Goal: Task Accomplishment & Management: Use online tool/utility

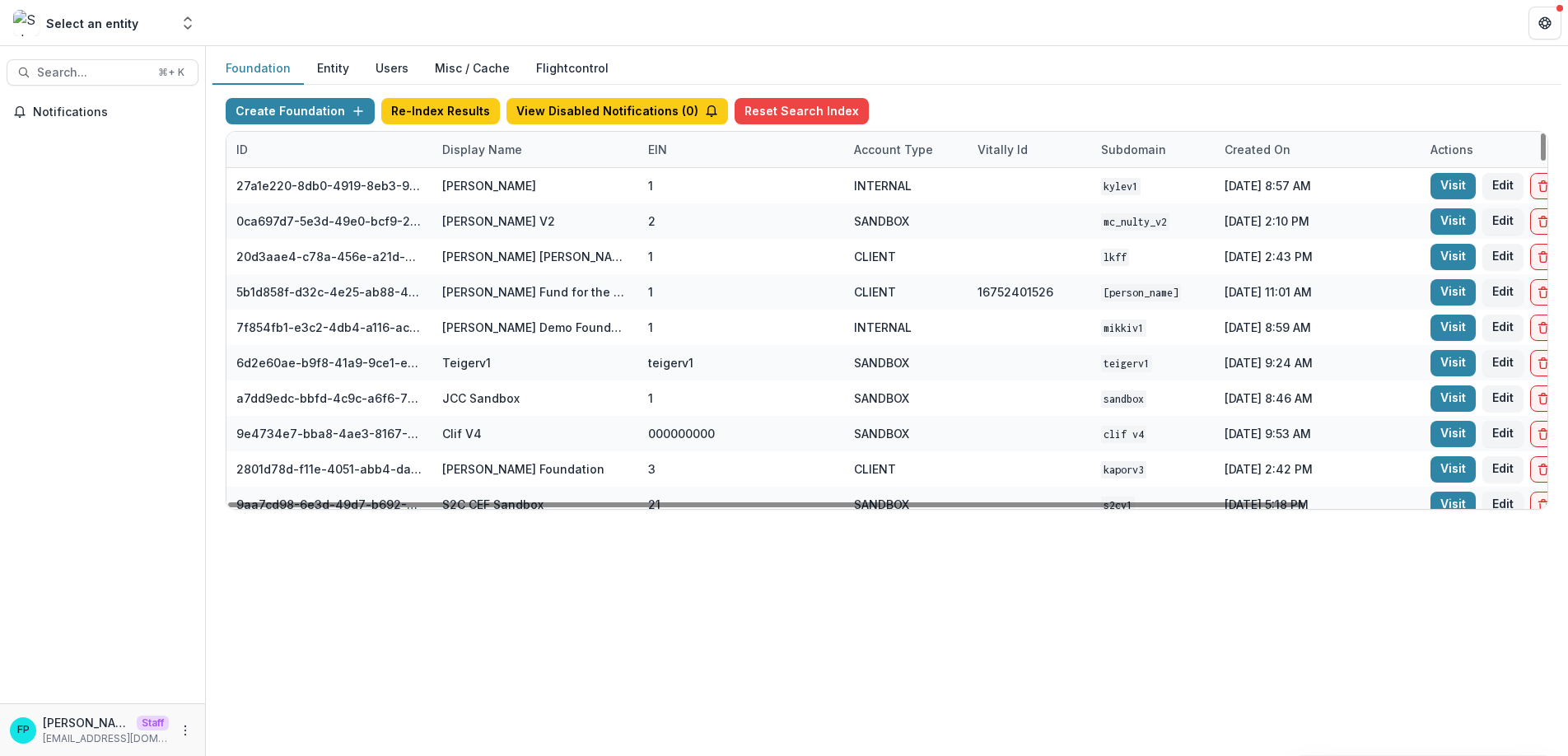
click at [472, 145] on div "Display Name" at bounding box center [482, 149] width 100 height 17
click at [474, 189] on input at bounding box center [535, 187] width 198 height 26
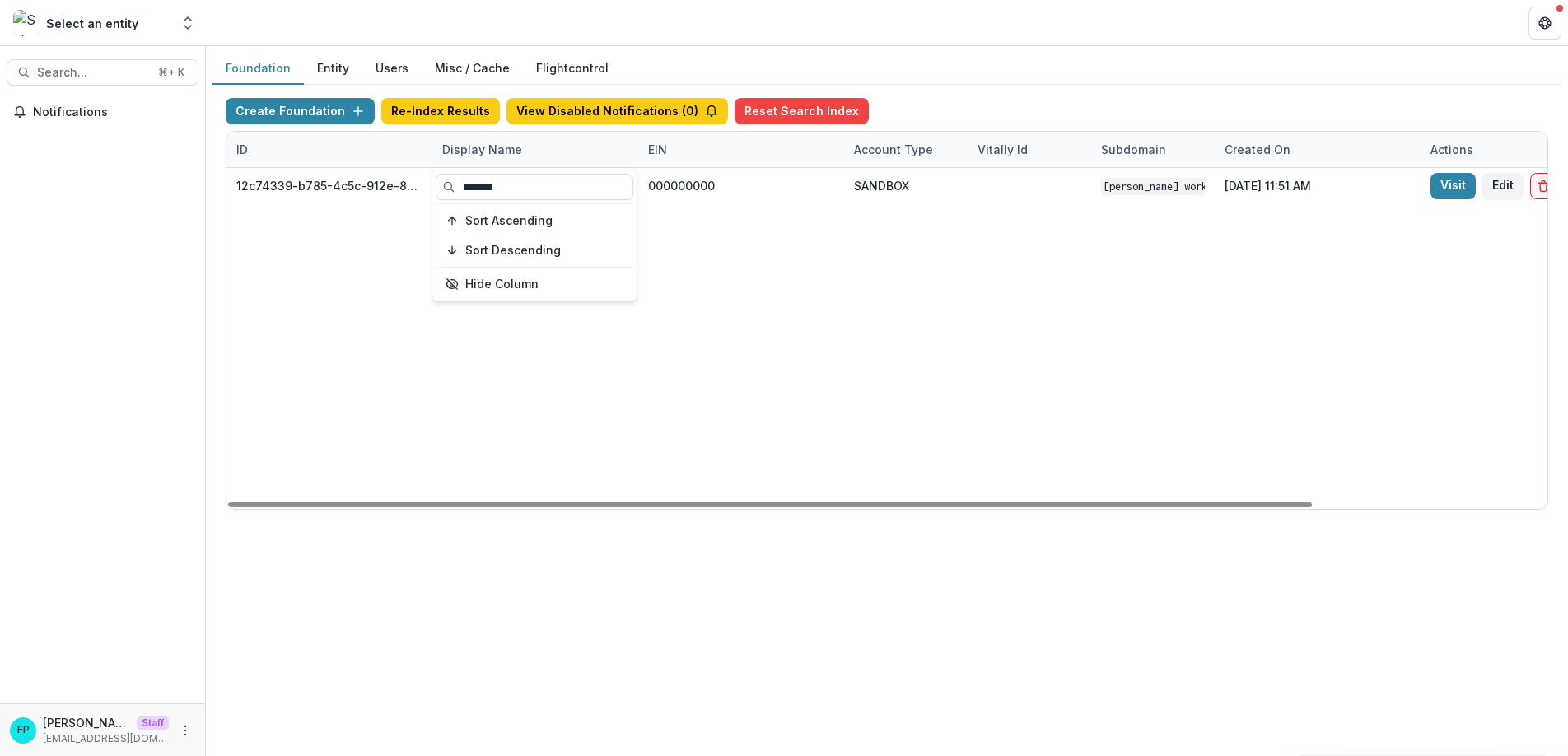
type input "*******"
click at [859, 310] on div "12c74339-b785-4c5c-912e-8e0a4e776217 [PERSON_NAME] Workflow Sandbox 000000000 S…" at bounding box center [1029, 338] width 1606 height 341
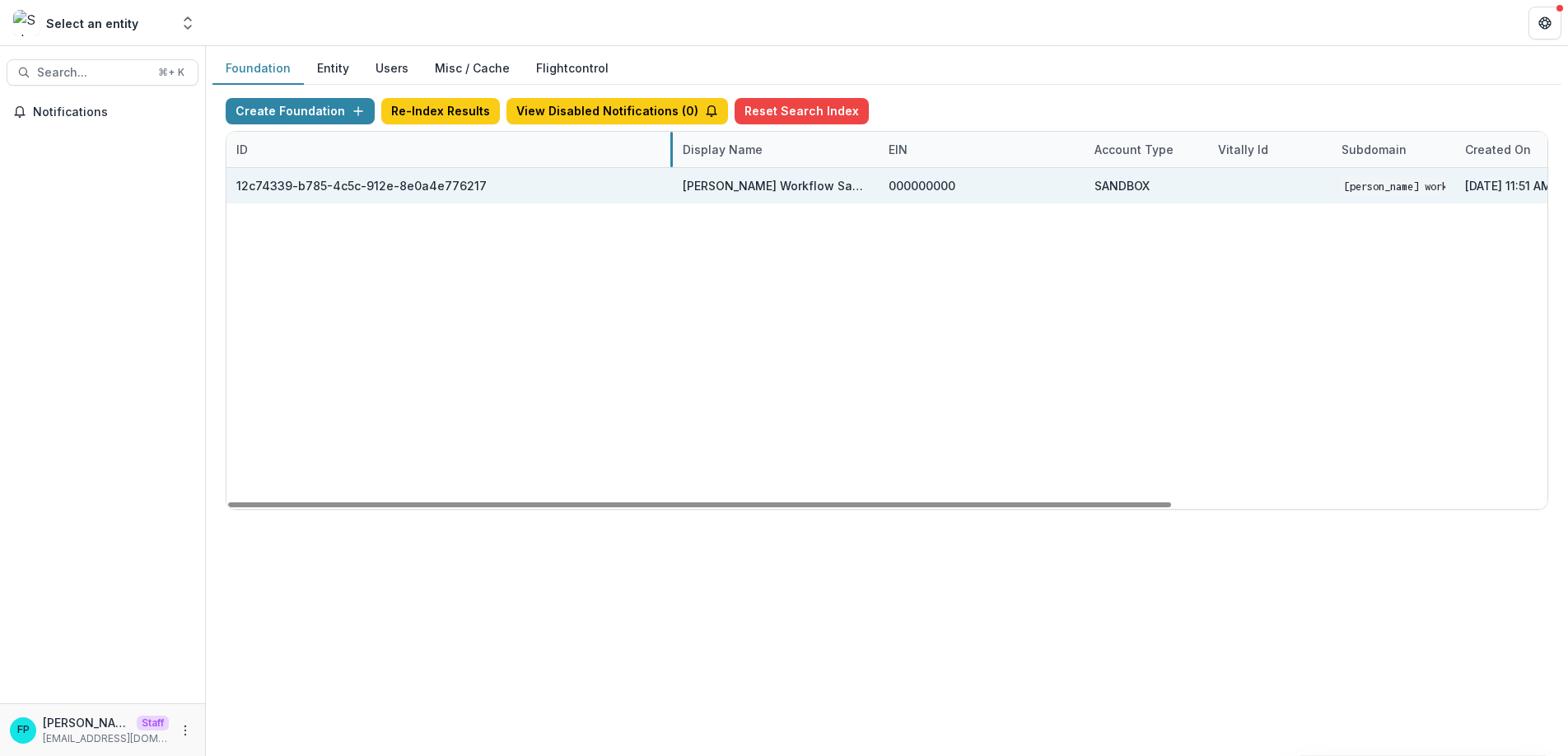
drag, startPoint x: 430, startPoint y: 140, endPoint x: 466, endPoint y: 185, distance: 57.6
drag, startPoint x: 236, startPoint y: 183, endPoint x: 483, endPoint y: 183, distance: 247.0
click at [483, 183] on div "12c74339-b785-4c5c-912e-8e0a4e776217" at bounding box center [449, 186] width 426 height 36
copy div "12c74339-b785-4c5c-912e-8e0a4e776217"
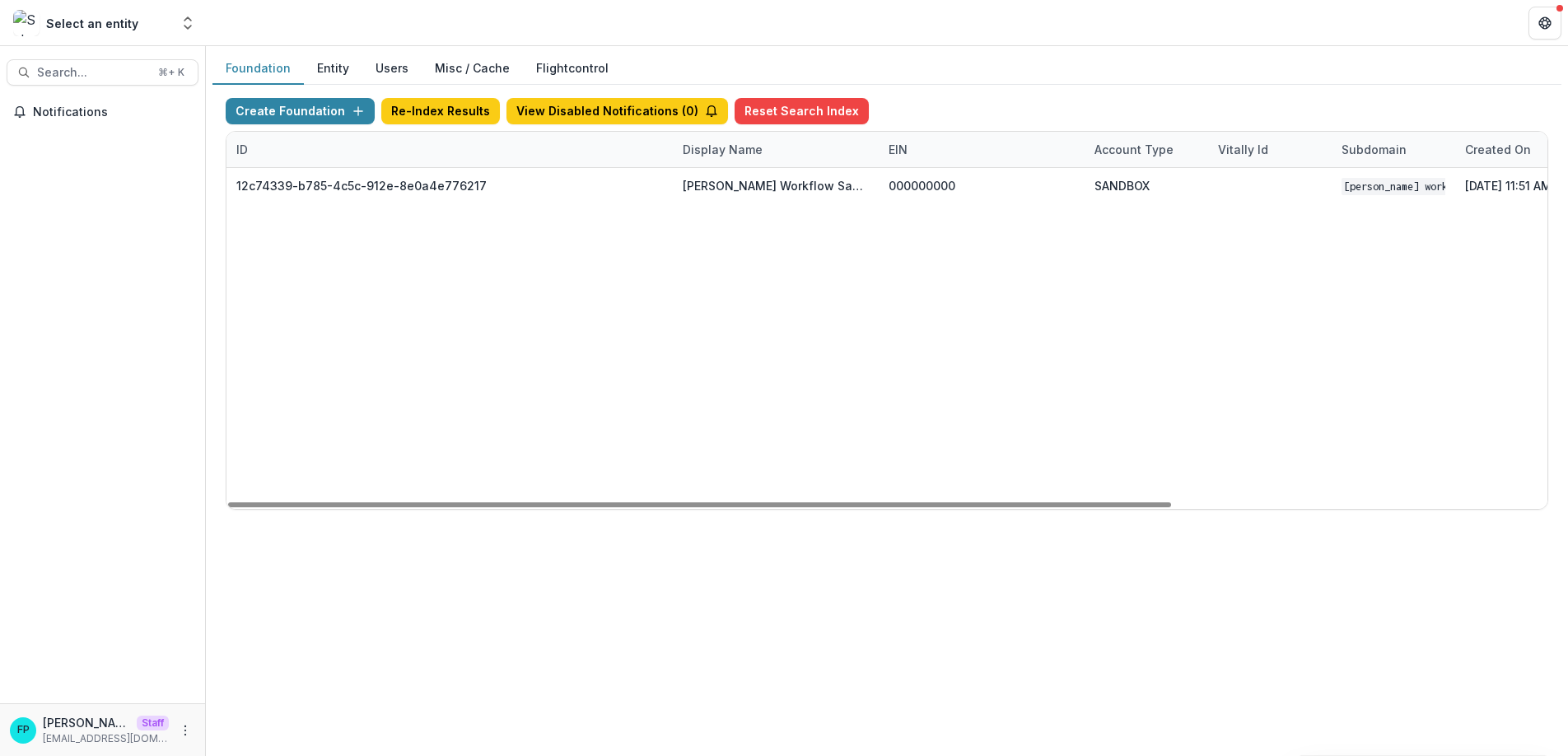
click at [893, 14] on header at bounding box center [887, 22] width 1363 height 45
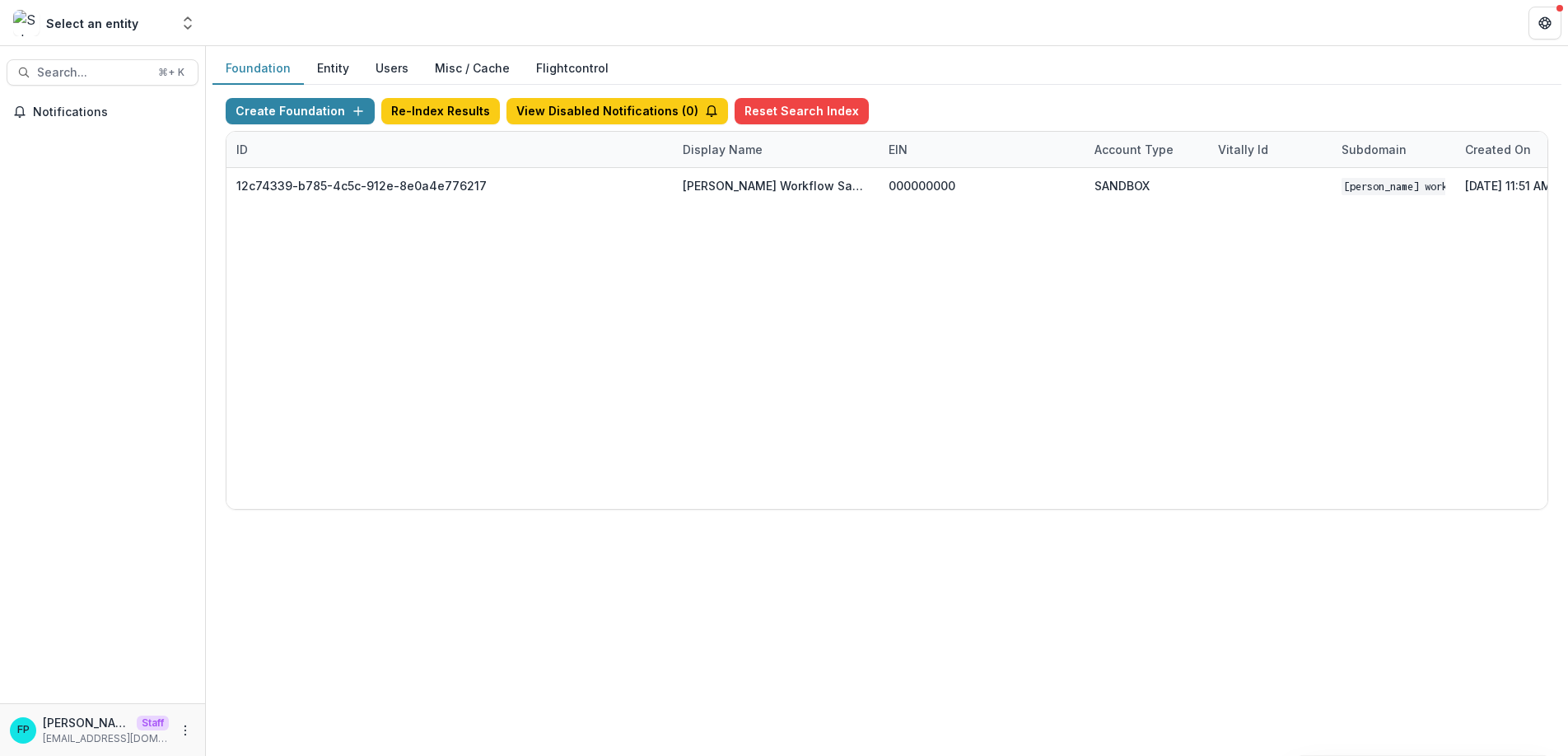
click at [970, 33] on header at bounding box center [887, 22] width 1363 height 45
click at [1027, 618] on div "Foundation Entity Users Misc / Cache Flightcontrol Create Foundation Re-Index R…" at bounding box center [887, 401] width 1363 height 710
